Goal: Information Seeking & Learning: Learn about a topic

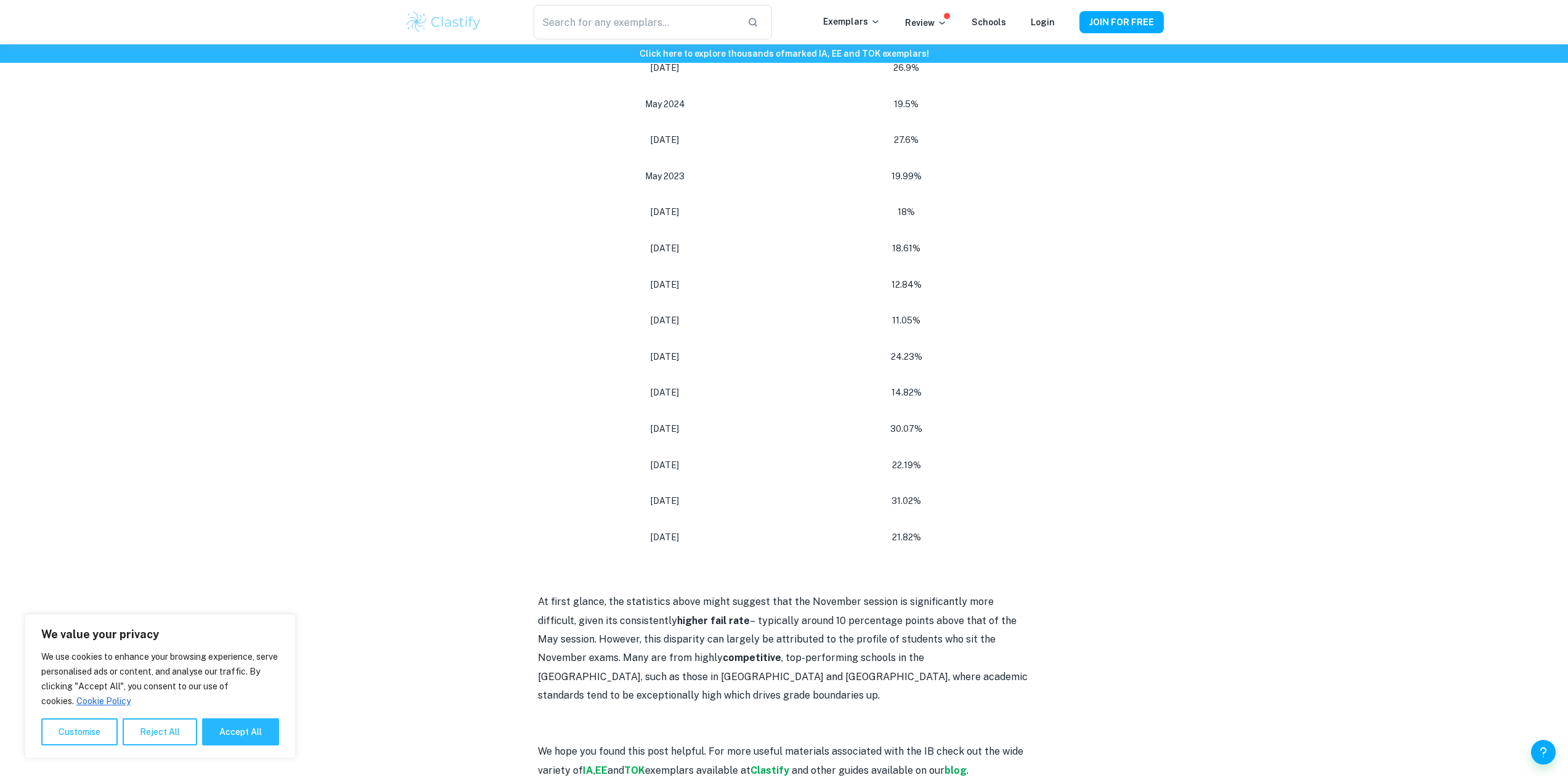
scroll to position [493, 0]
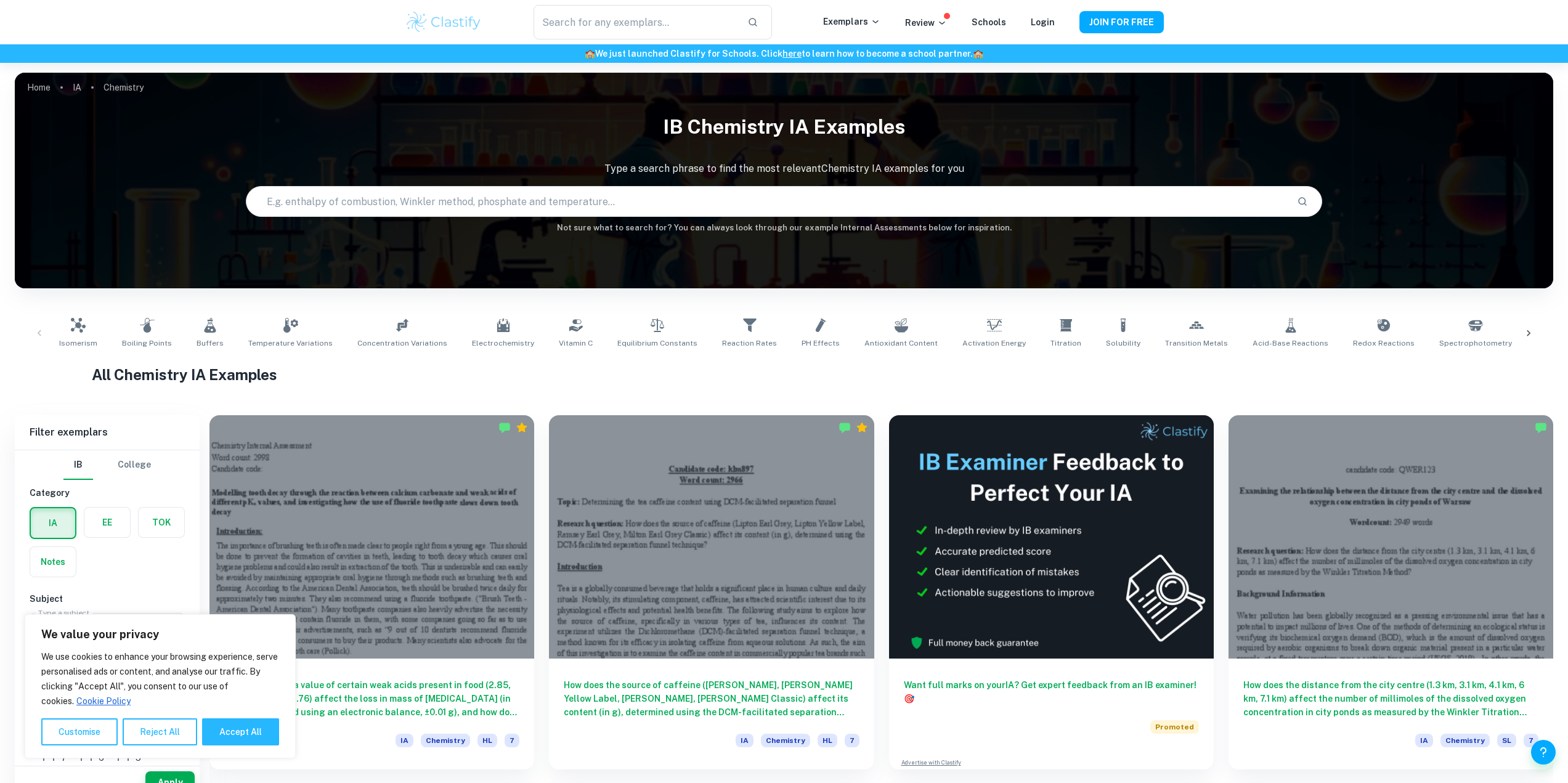
scroll to position [82, 0]
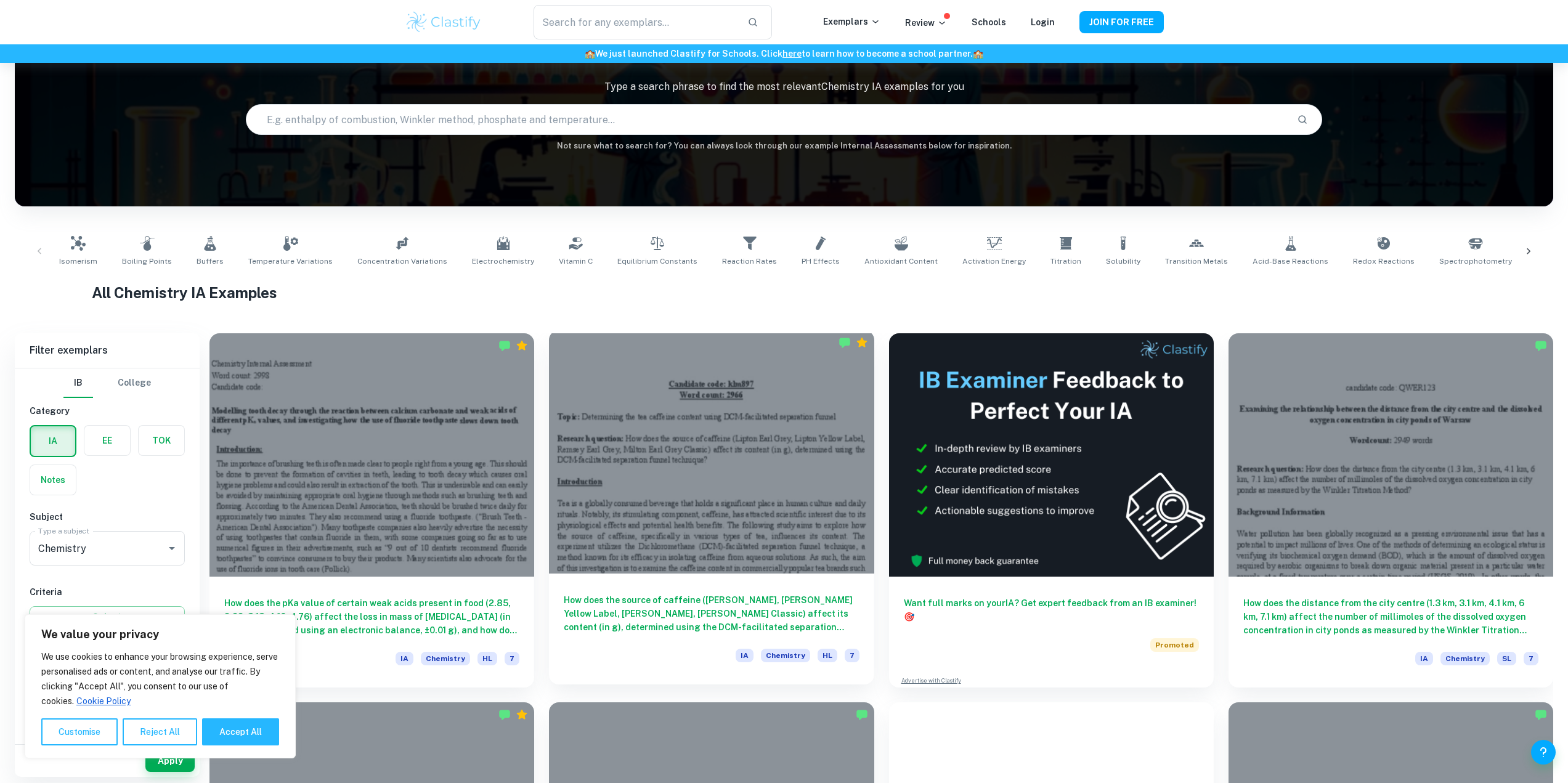
click at [671, 424] on div at bounding box center [711, 452] width 324 height 243
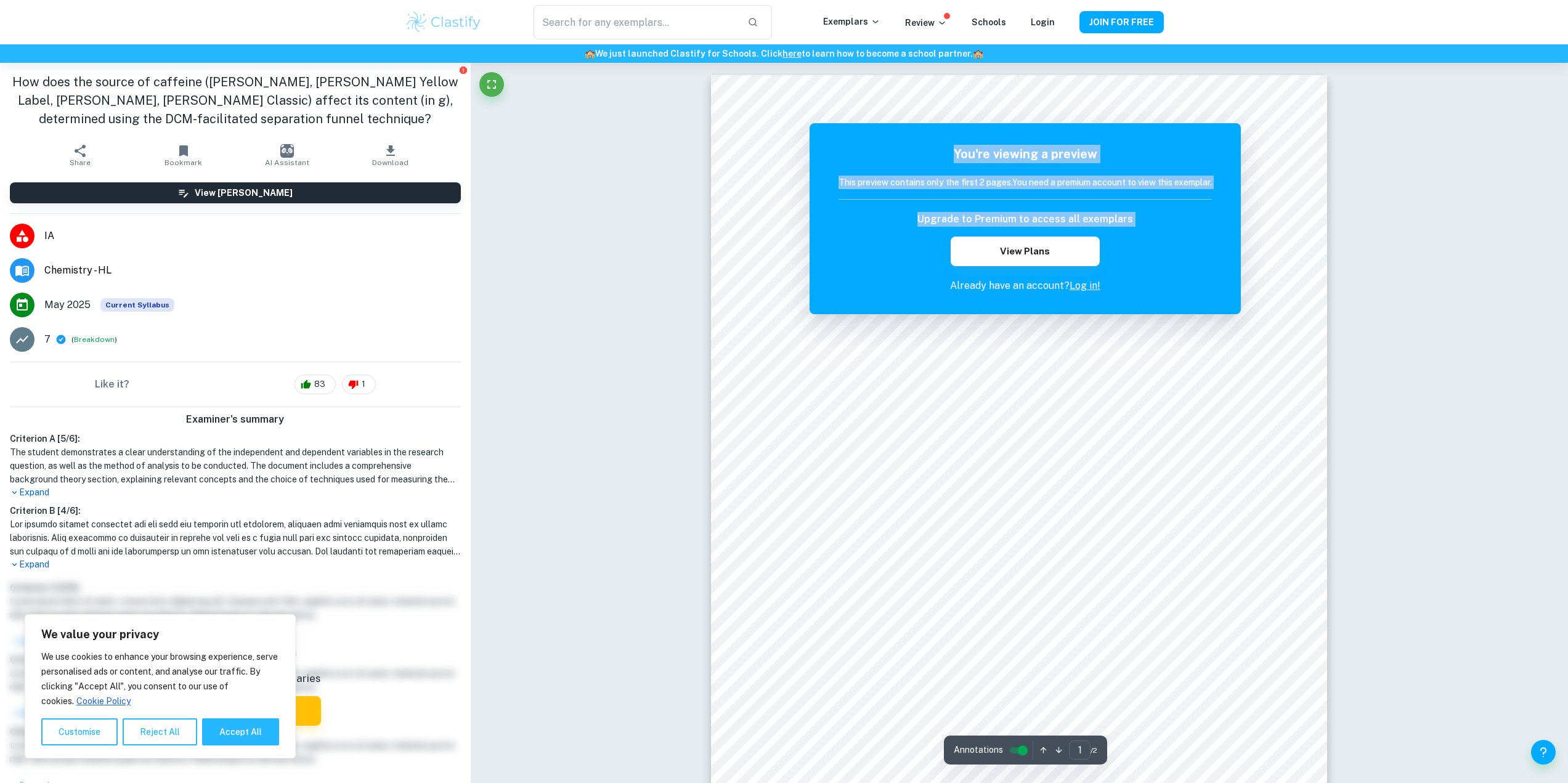
drag, startPoint x: 885, startPoint y: 154, endPoint x: 880, endPoint y: 307, distance: 153.1
click at [880, 307] on div "You're viewing a preview This preview contains only the first 2 pages. You need…" at bounding box center [1024, 218] width 431 height 191
click at [877, 285] on p "Already have an account? Log in!" at bounding box center [1024, 285] width 373 height 14
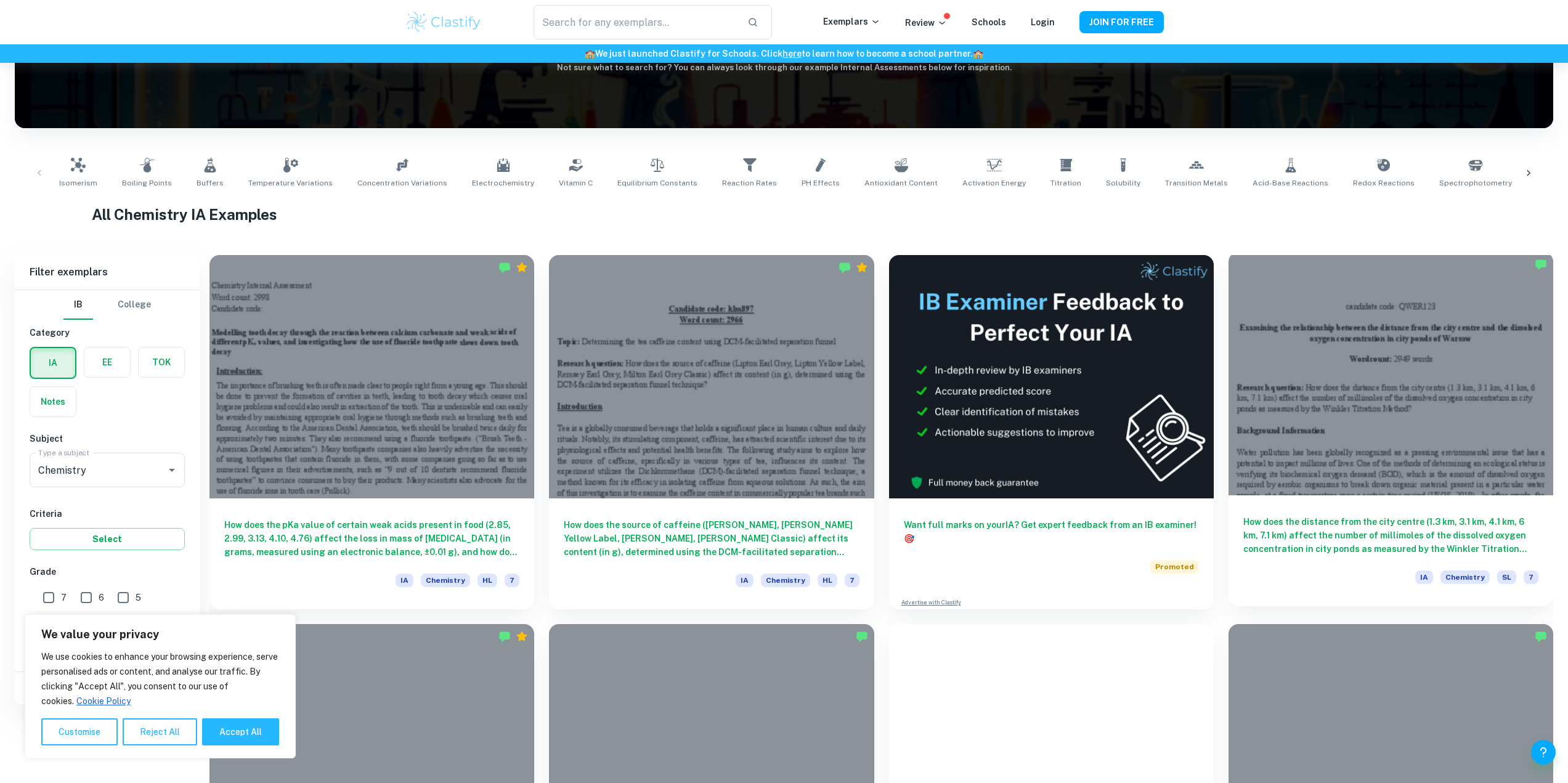
scroll to position [410, 0]
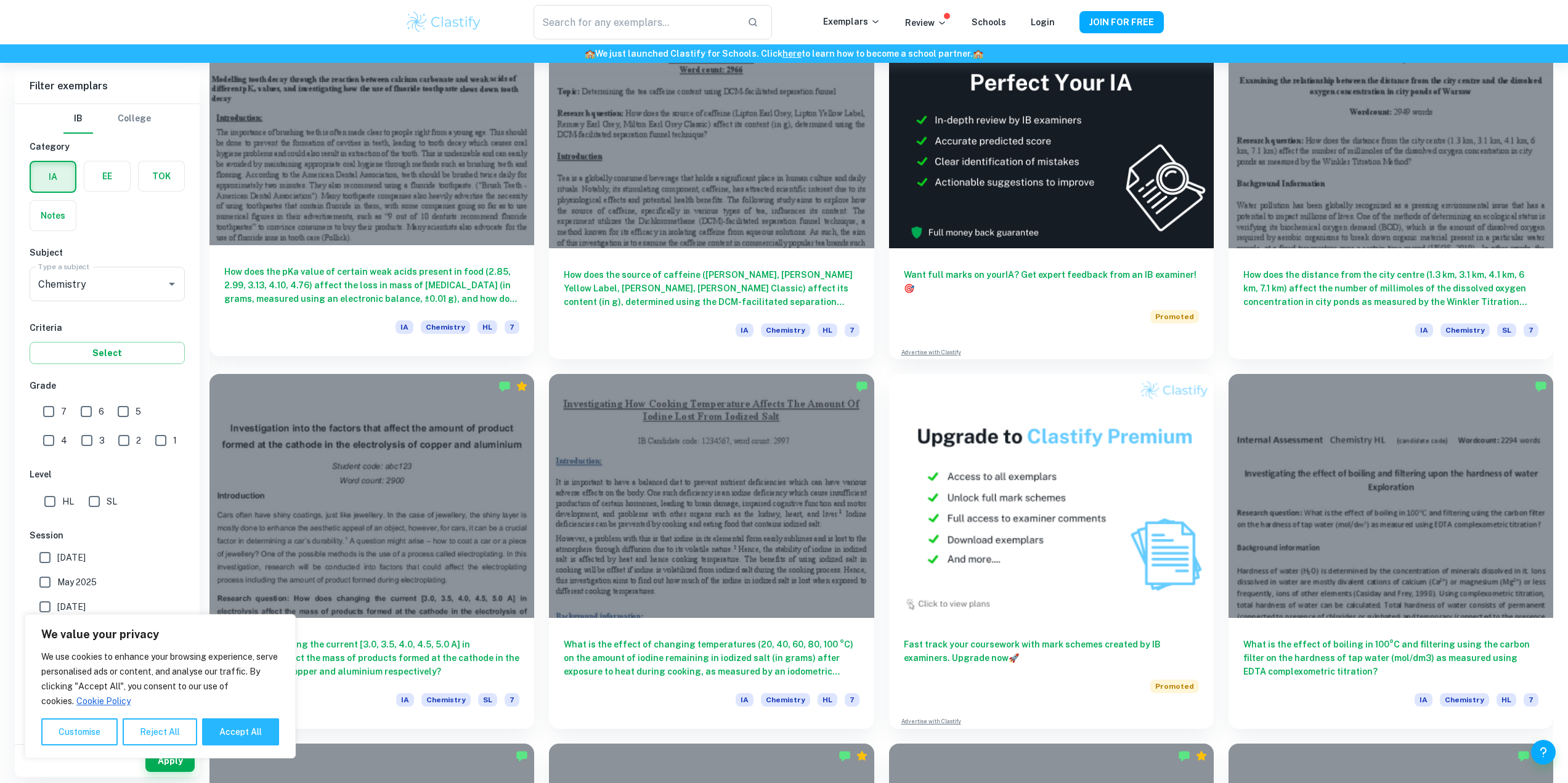
click at [394, 292] on h6 "How does the pKa value of certain weak acids present in food (2.85, 2.99, 3.13,…" at bounding box center [372, 285] width 295 height 40
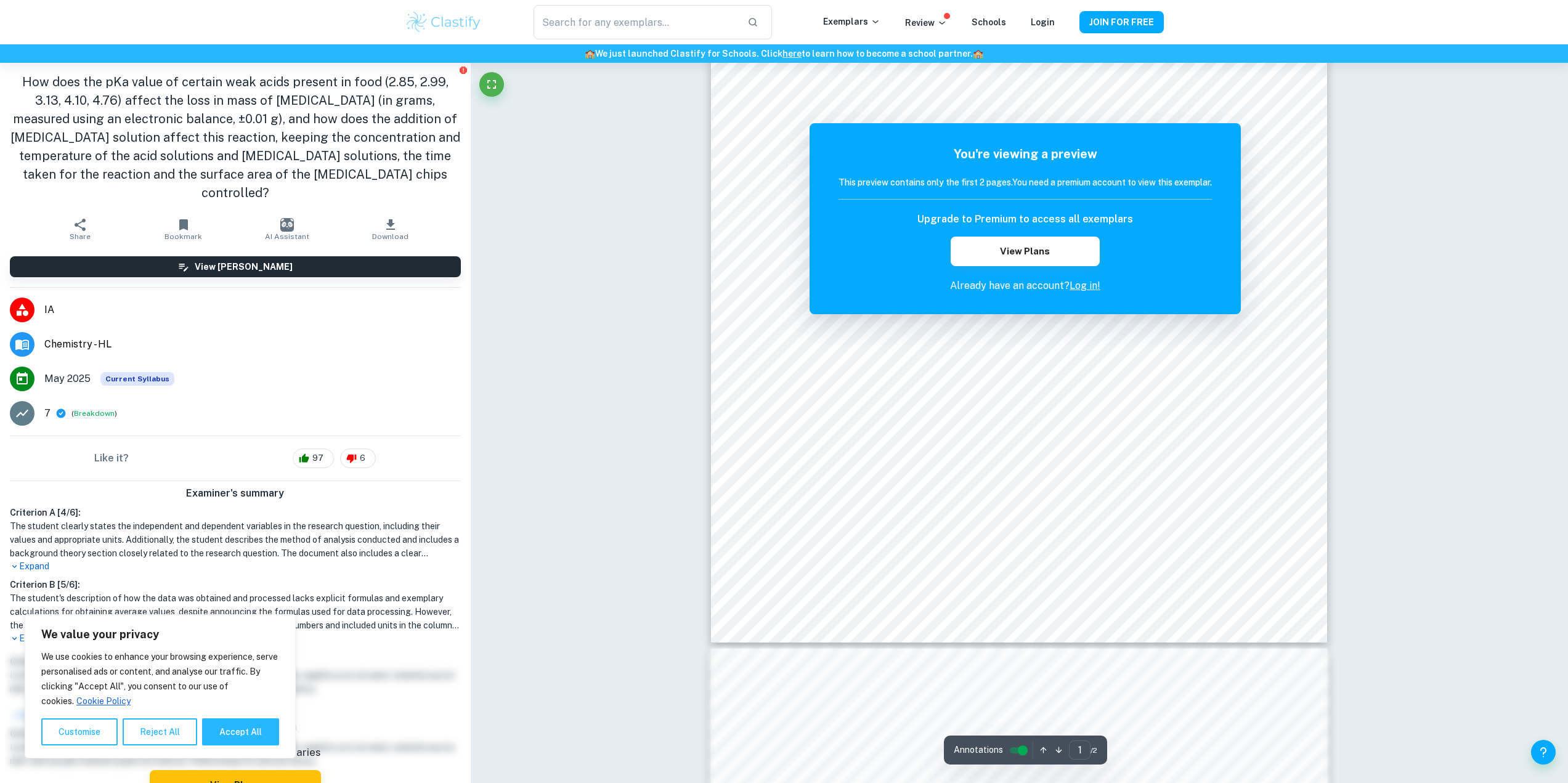
scroll to position [164, 0]
